Goal: Task Accomplishment & Management: Use online tool/utility

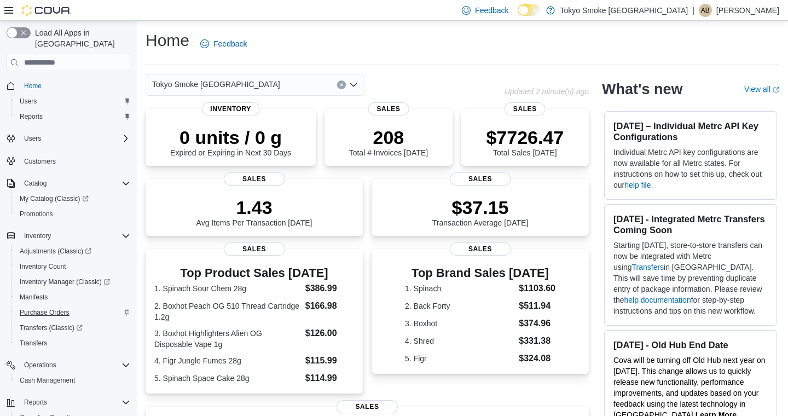
scroll to position [79, 0]
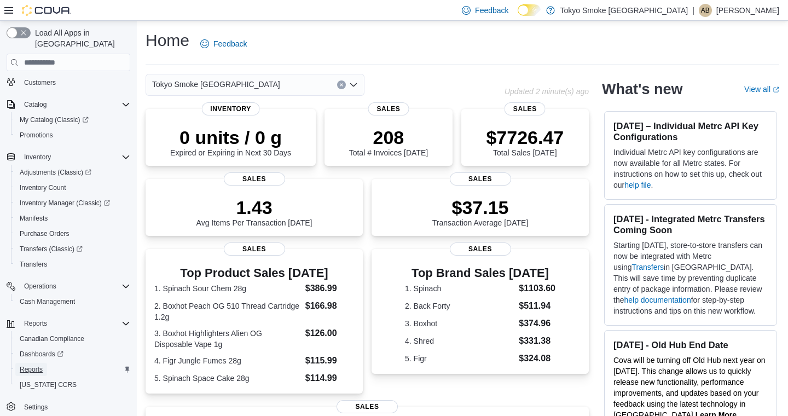
click at [32, 365] on span "Reports" at bounding box center [31, 369] width 23 height 9
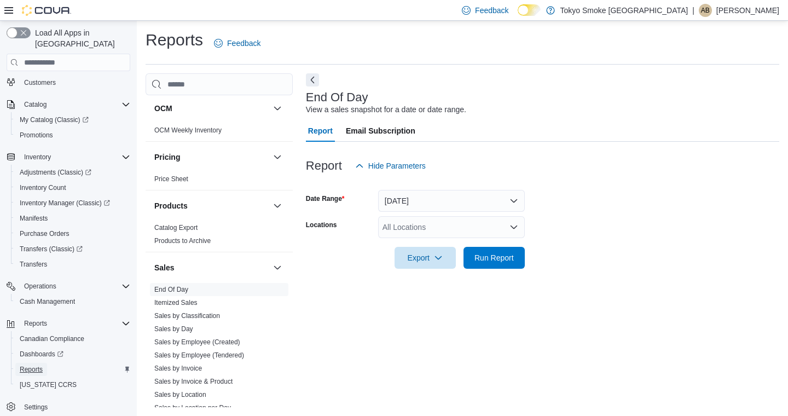
scroll to position [496, 0]
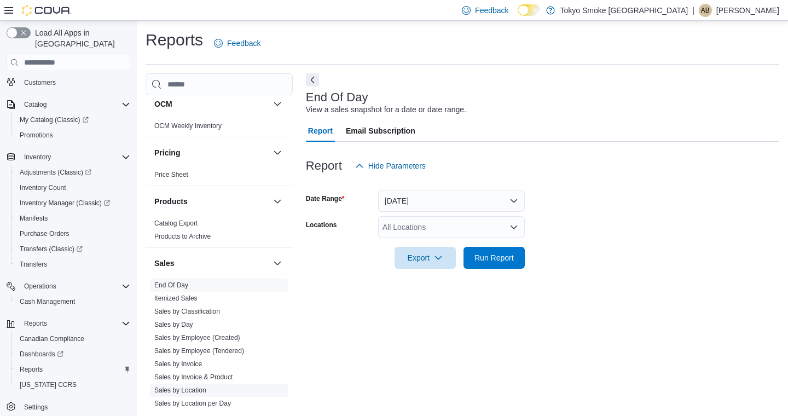
click at [182, 392] on link "Sales by Location" at bounding box center [180, 390] width 52 height 8
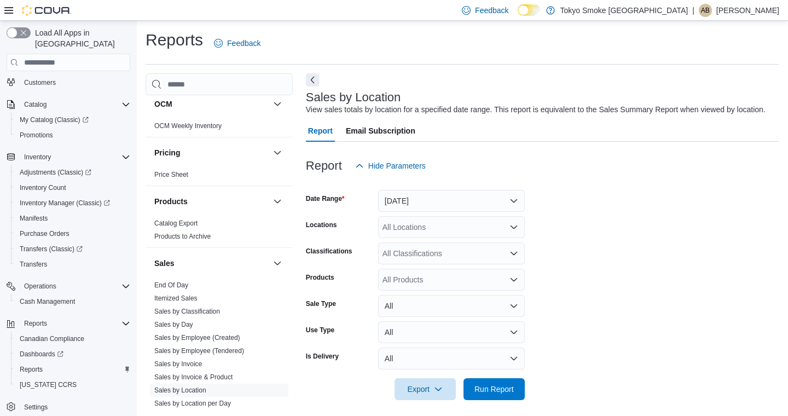
scroll to position [18, 0]
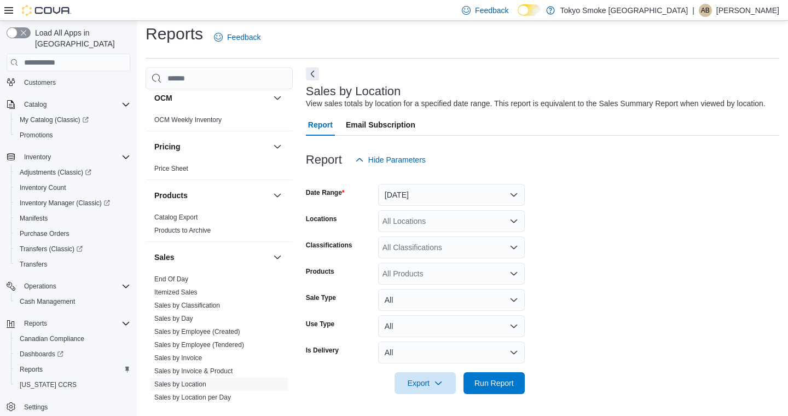
click at [429, 218] on div "All Locations" at bounding box center [451, 221] width 147 height 22
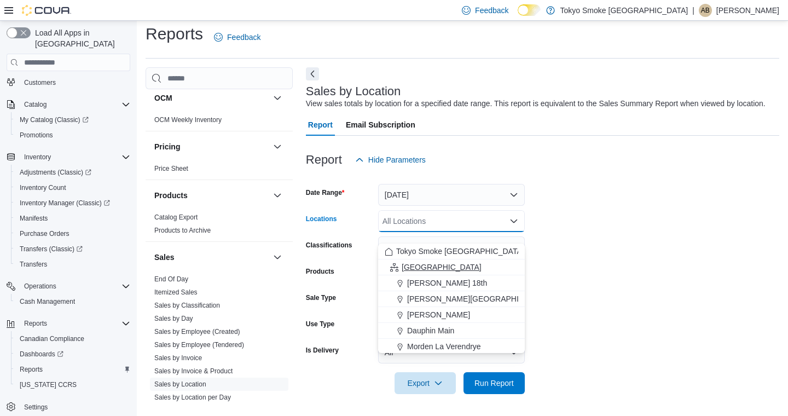
click at [419, 262] on span "[GEOGRAPHIC_DATA]" at bounding box center [442, 267] width 80 height 11
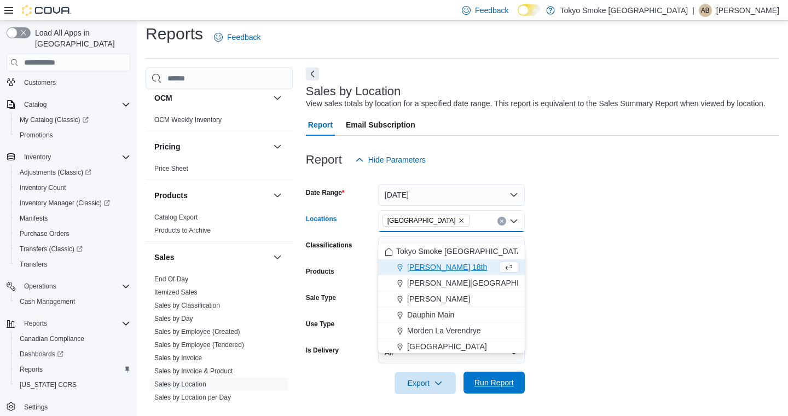
click at [500, 380] on span "Run Report" at bounding box center [493, 382] width 39 height 11
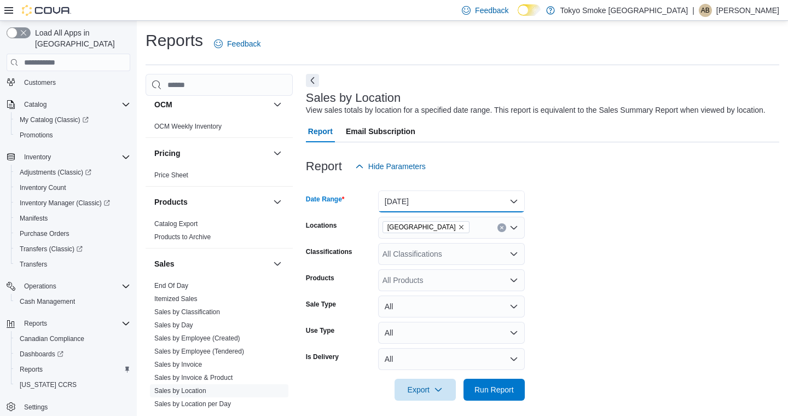
click at [423, 212] on button "[DATE]" at bounding box center [451, 201] width 147 height 22
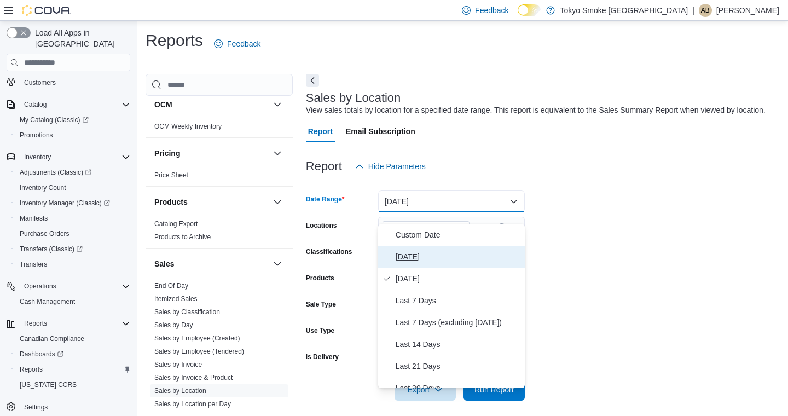
click at [407, 248] on button "[DATE]" at bounding box center [451, 257] width 147 height 22
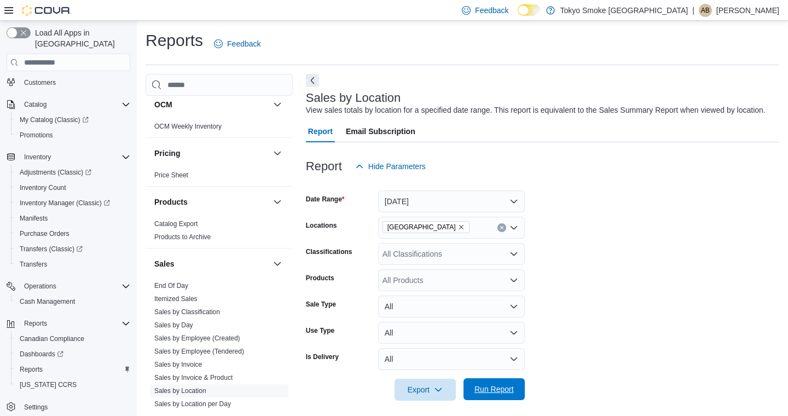
click at [495, 400] on span "Run Report" at bounding box center [494, 389] width 48 height 22
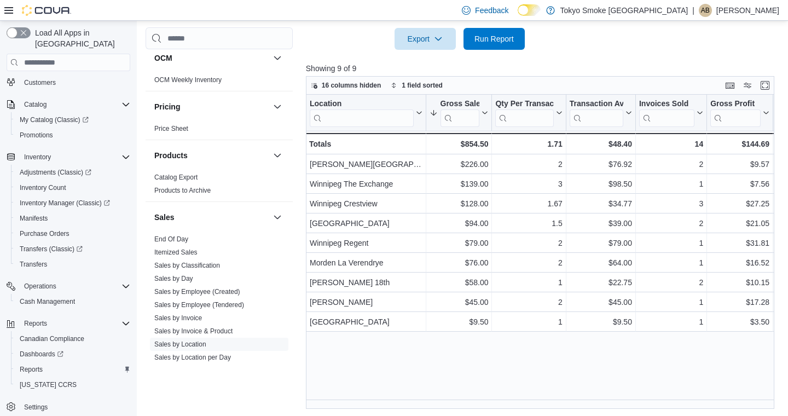
scroll to position [364, 0]
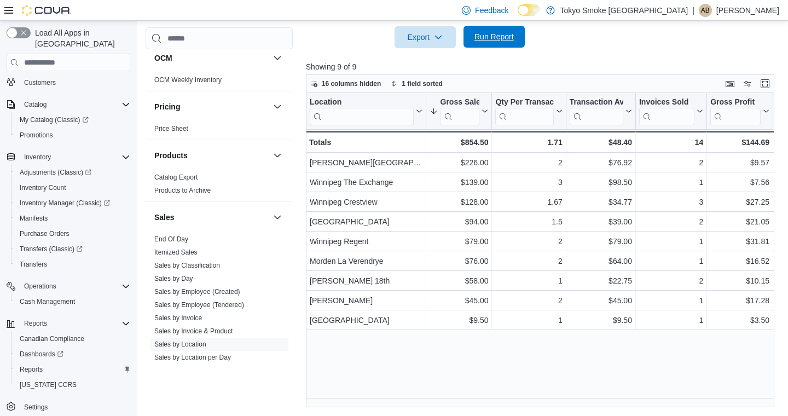
click at [494, 40] on span "Run Report" at bounding box center [493, 36] width 39 height 11
